Goal: Task Accomplishment & Management: Complete application form

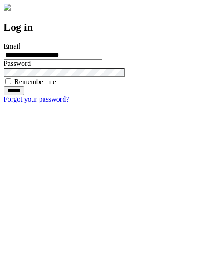
type input "**********"
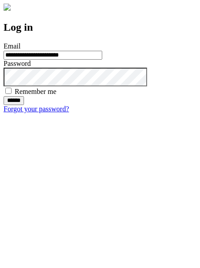
click at [24, 105] on input "******" at bounding box center [14, 100] width 20 height 9
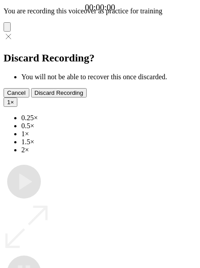
type input "**********"
